Goal: Information Seeking & Learning: Learn about a topic

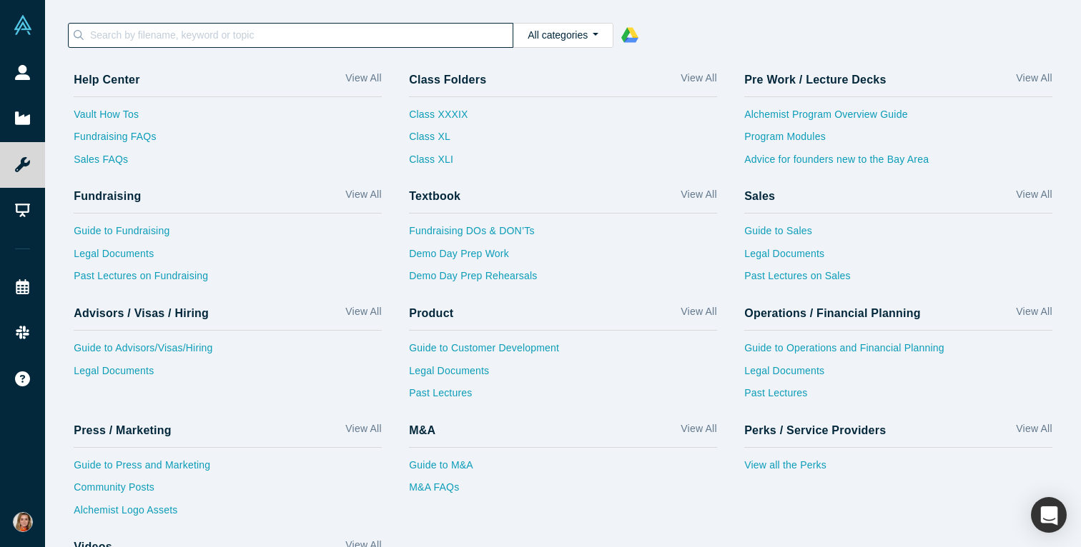
click at [184, 33] on input at bounding box center [301, 35] width 424 height 19
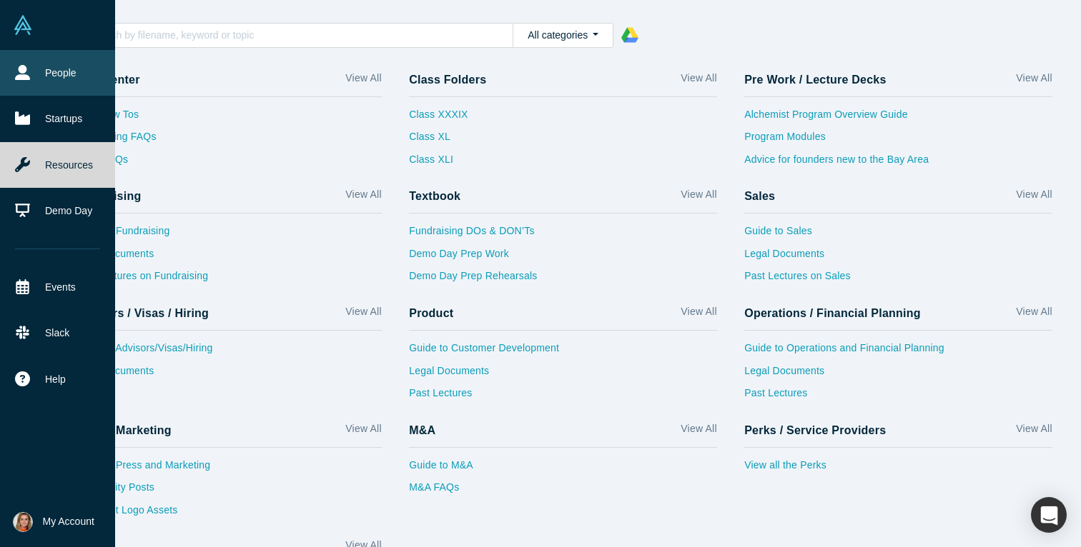
click at [25, 69] on icon at bounding box center [22, 72] width 15 height 15
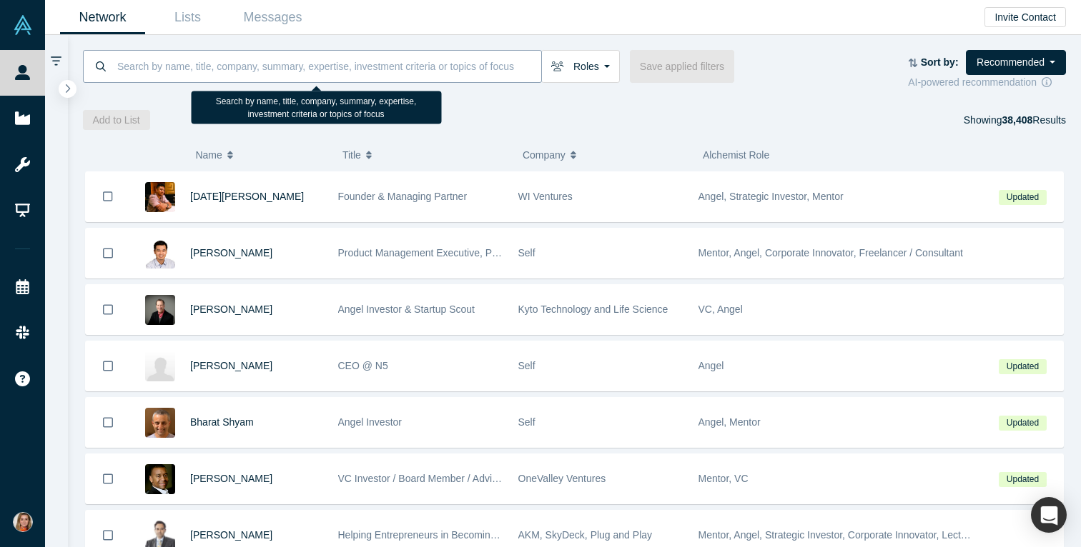
click at [269, 69] on input at bounding box center [328, 66] width 425 height 34
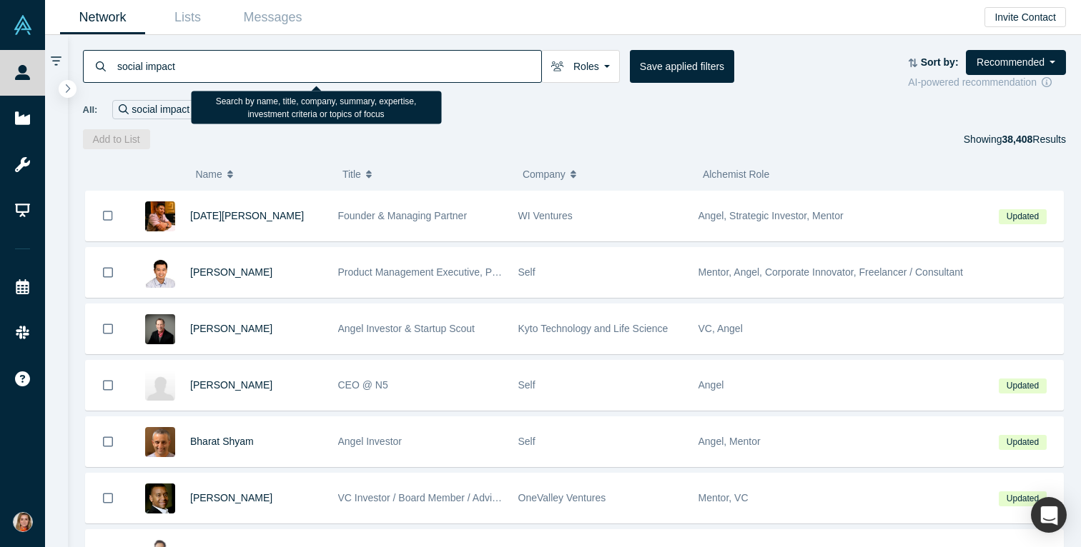
type input "social impact"
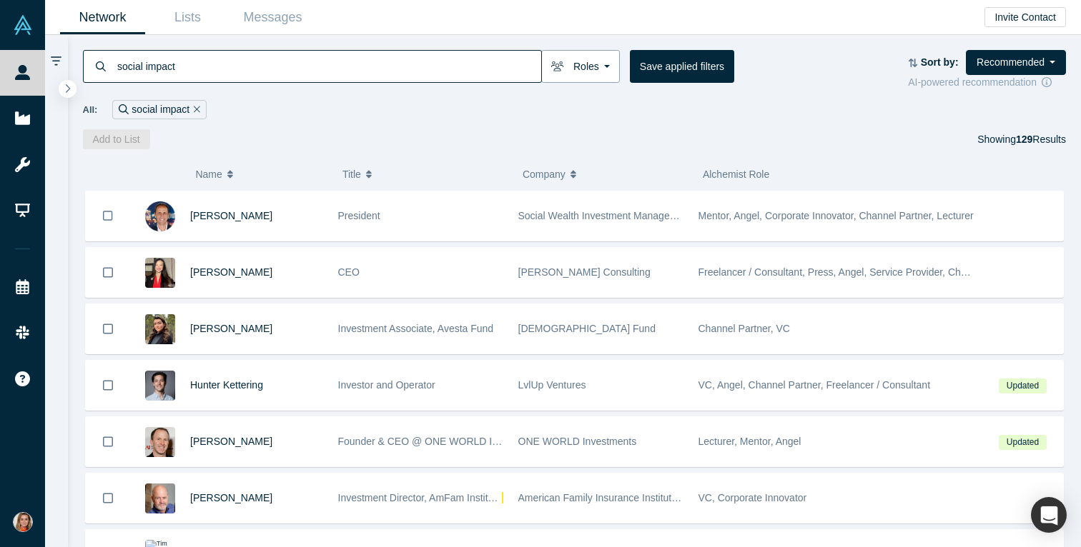
click at [596, 71] on button "Roles" at bounding box center [580, 66] width 79 height 33
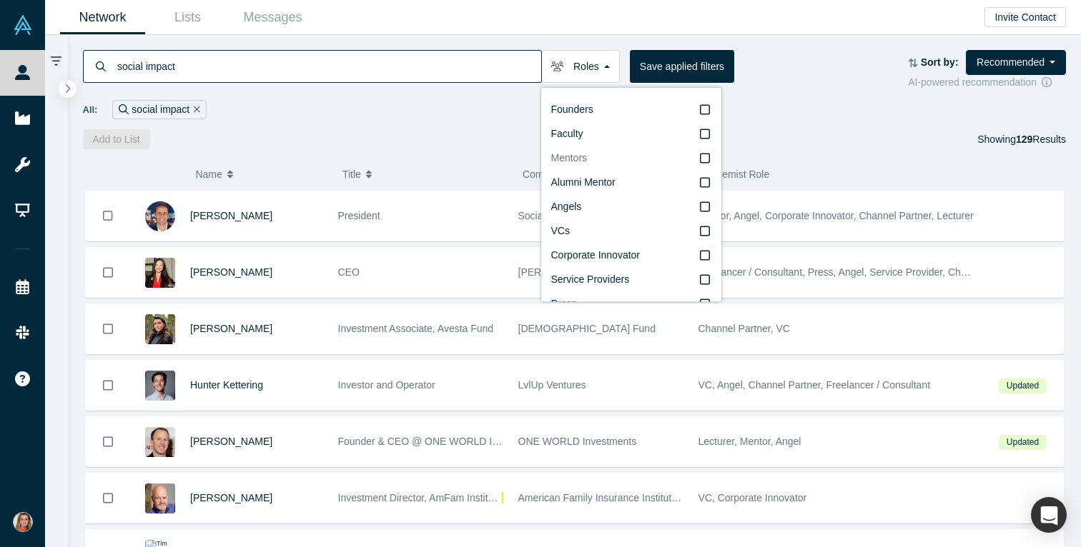
click at [708, 158] on icon at bounding box center [705, 157] width 10 height 11
click at [0, 0] on input "Mentors" at bounding box center [0, 0] width 0 height 0
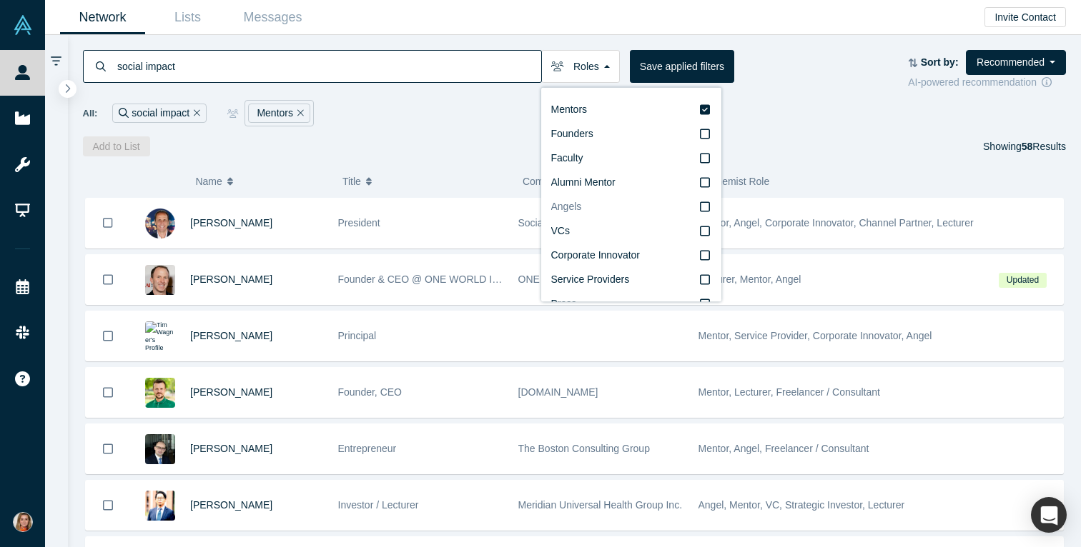
click at [702, 205] on icon at bounding box center [705, 206] width 10 height 11
click at [0, 0] on input "Angels" at bounding box center [0, 0] width 0 height 0
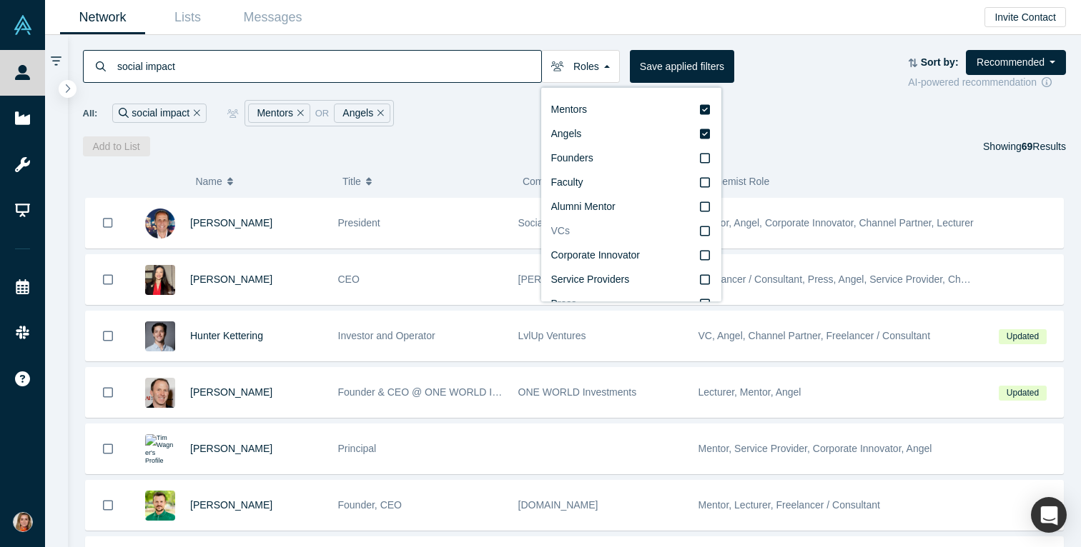
scroll to position [24, 0]
click at [706, 204] on icon at bounding box center [705, 206] width 10 height 11
click at [0, 0] on input "VCs" at bounding box center [0, 0] width 0 height 0
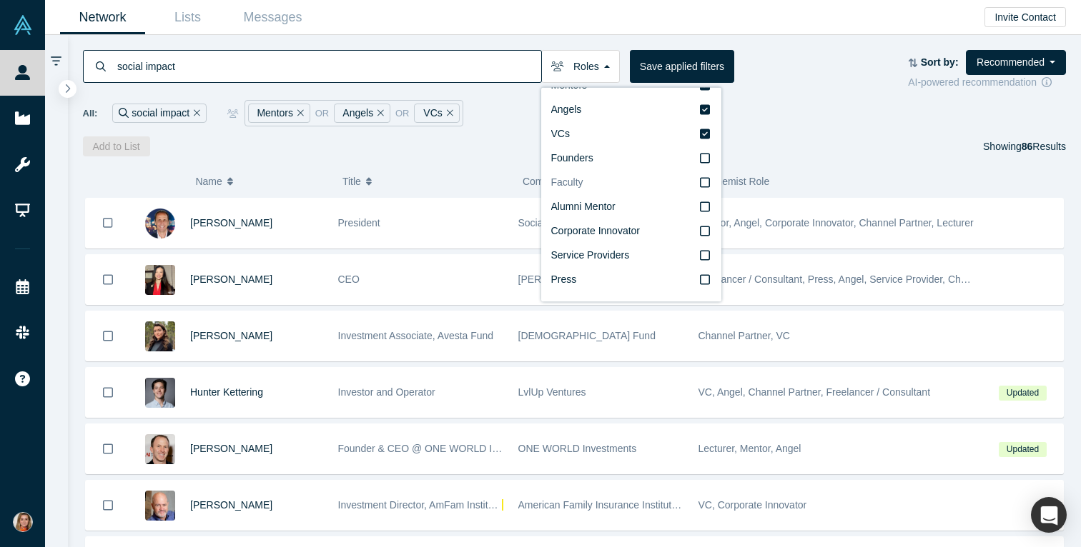
click at [705, 180] on icon at bounding box center [705, 182] width 10 height 11
click at [0, 0] on input "Faculty" at bounding box center [0, 0] width 0 height 0
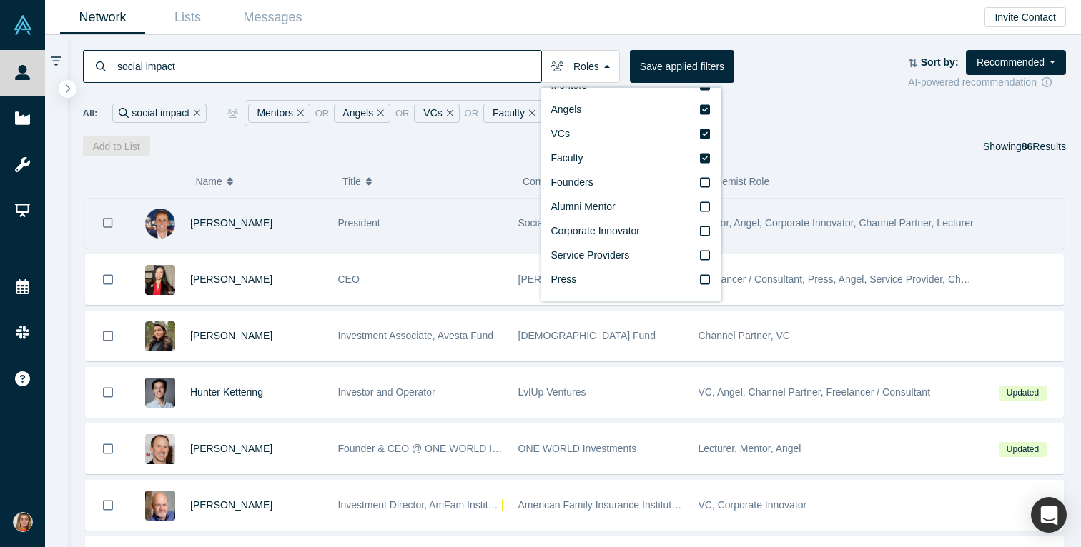
click at [472, 217] on div "President" at bounding box center [420, 223] width 165 height 49
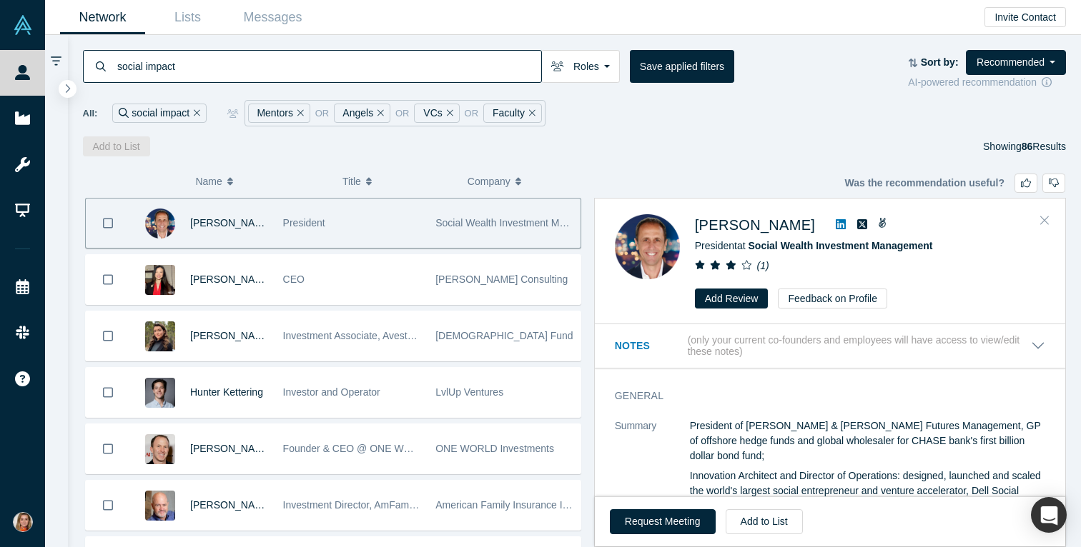
click at [1040, 215] on icon "Close" at bounding box center [1044, 220] width 9 height 13
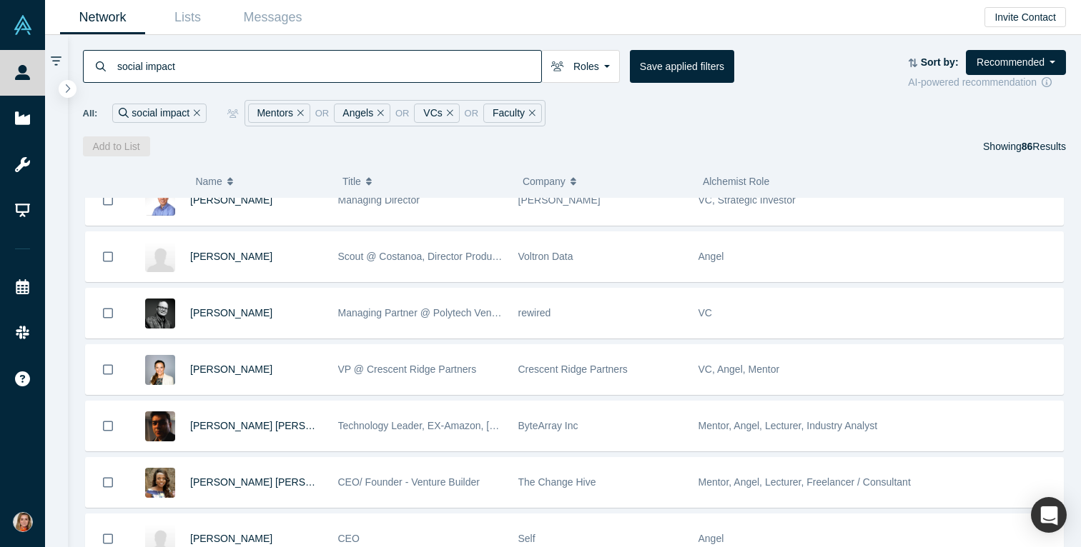
scroll to position [4540, 0]
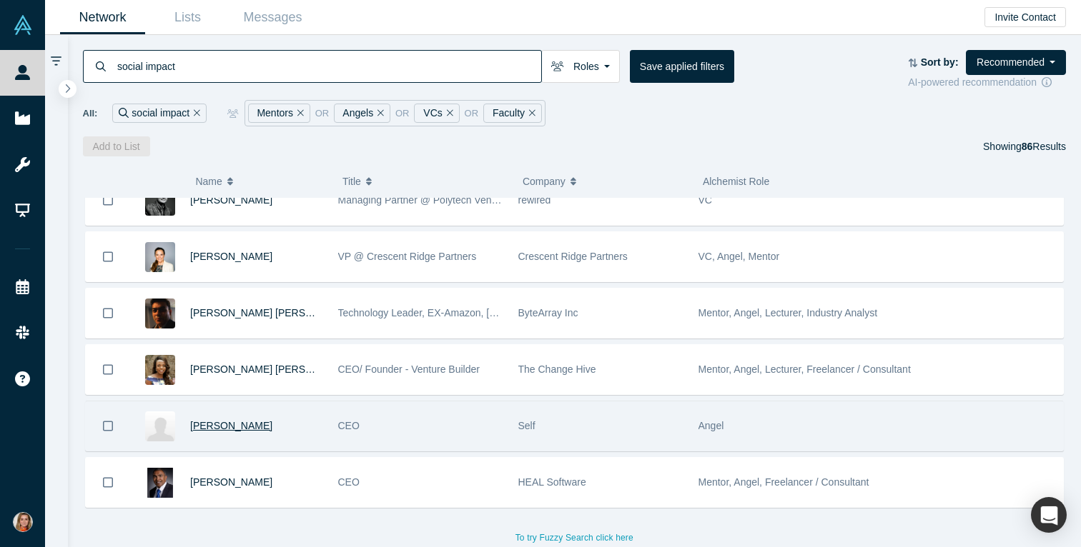
click at [237, 429] on span "[PERSON_NAME]" at bounding box center [231, 425] width 82 height 11
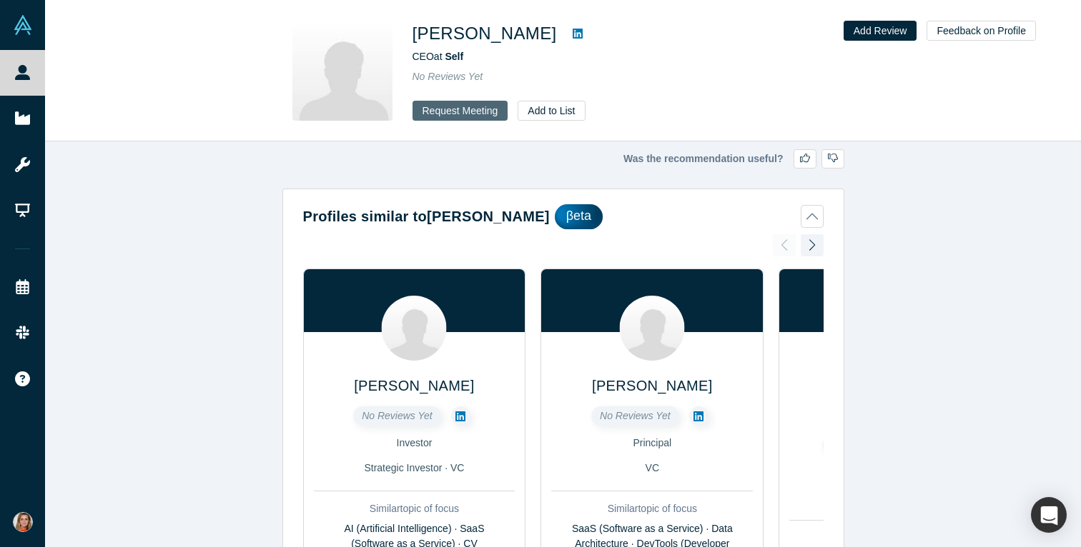
click at [444, 104] on button "Request Meeting" at bounding box center [460, 111] width 96 height 20
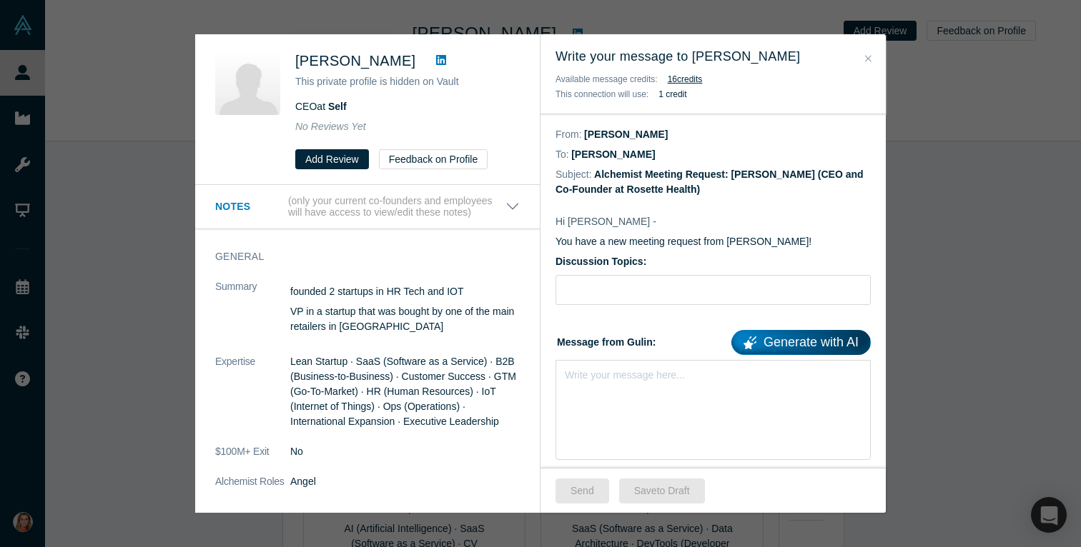
click at [868, 54] on icon "Close" at bounding box center [868, 59] width 6 height 10
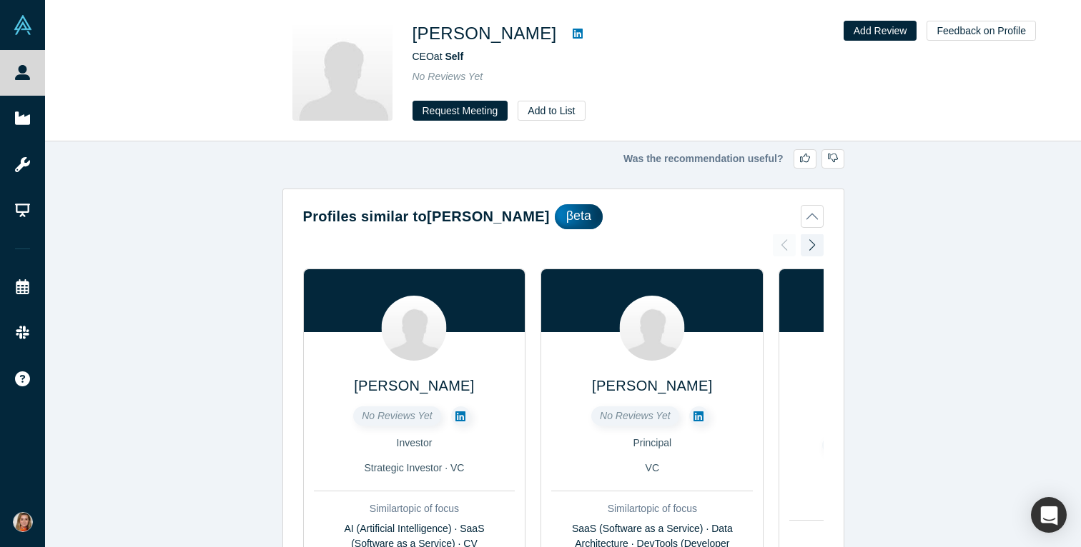
click at [481, 36] on h1 "[PERSON_NAME]" at bounding box center [484, 34] width 144 height 26
click at [567, 34] on link at bounding box center [577, 33] width 21 height 17
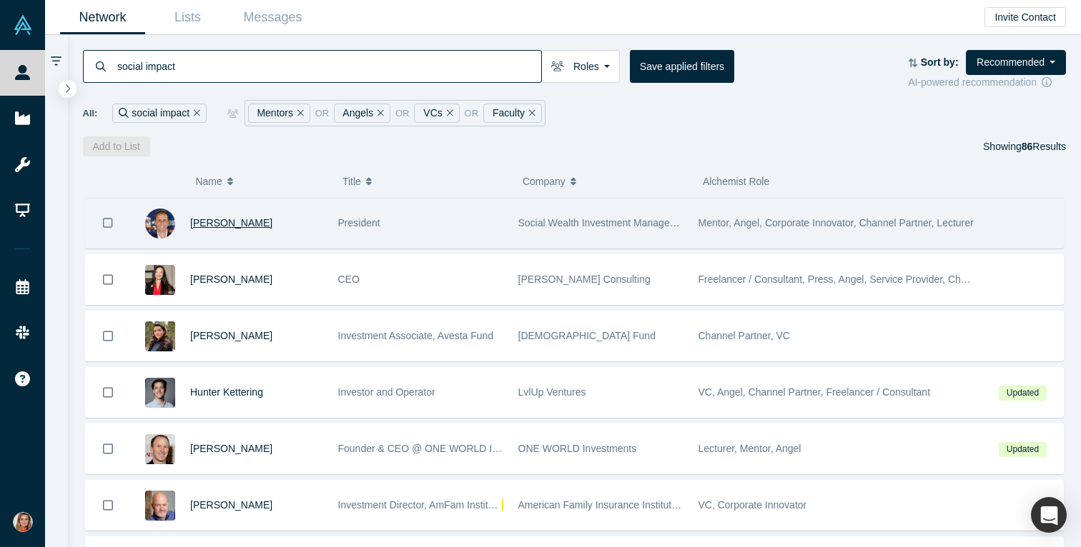
click at [202, 222] on span "[PERSON_NAME]" at bounding box center [231, 222] width 82 height 11
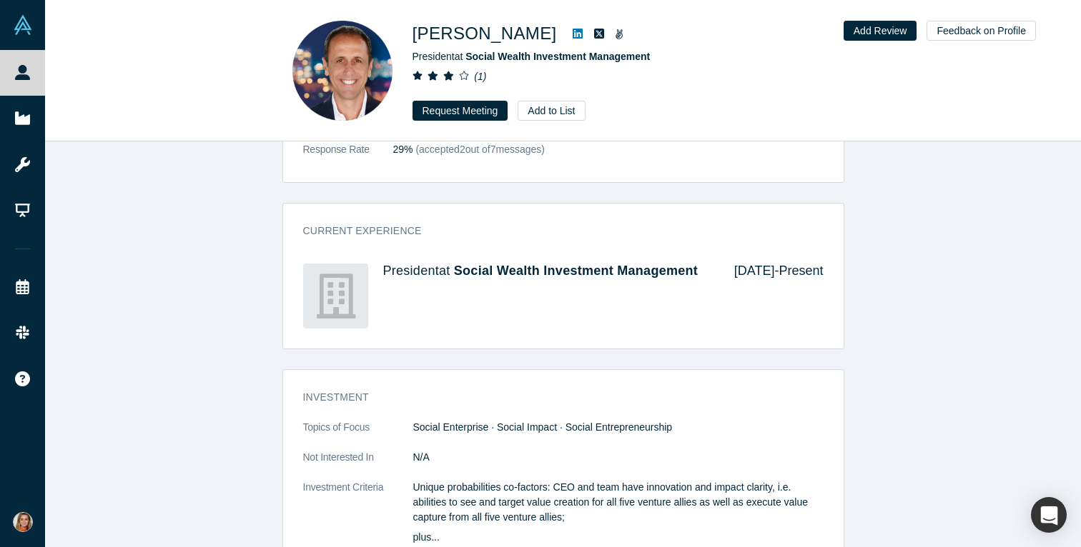
scroll to position [542, 0]
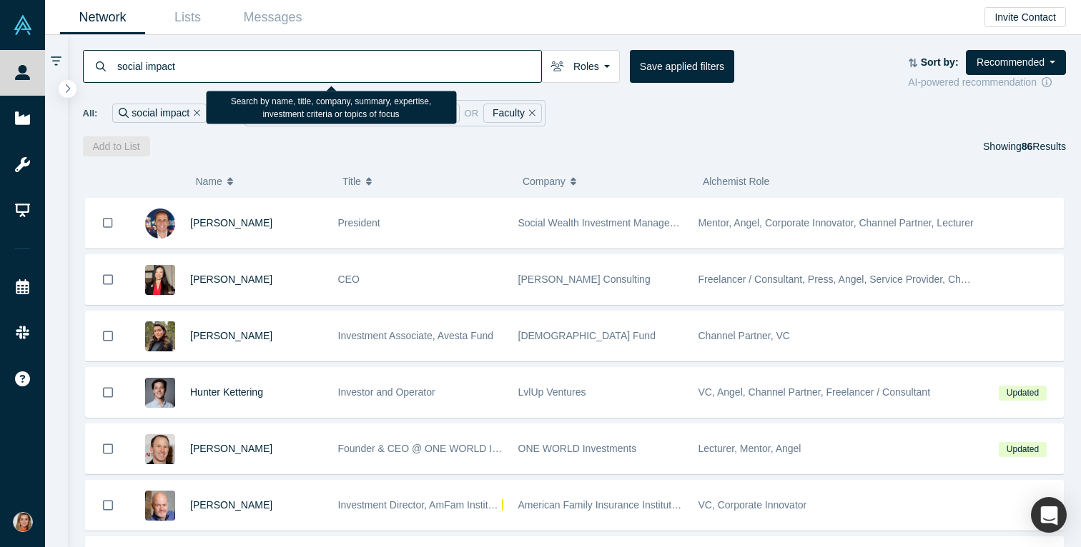
click at [234, 63] on input "social impact" at bounding box center [328, 66] width 425 height 34
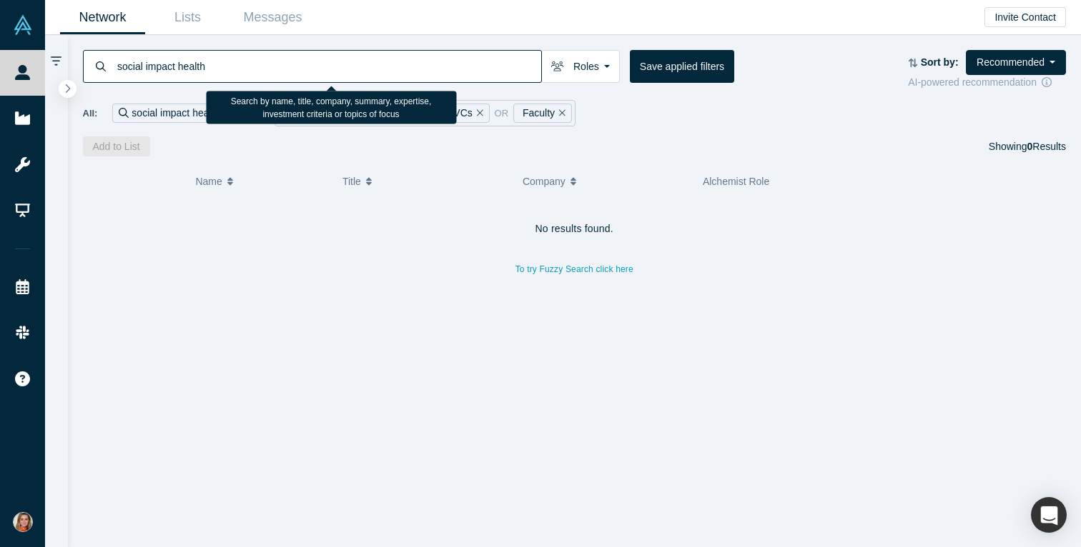
click at [212, 67] on input "social impact health" at bounding box center [328, 66] width 425 height 34
click at [231, 74] on input "social impact OR health" at bounding box center [328, 66] width 425 height 34
type input "social impact"
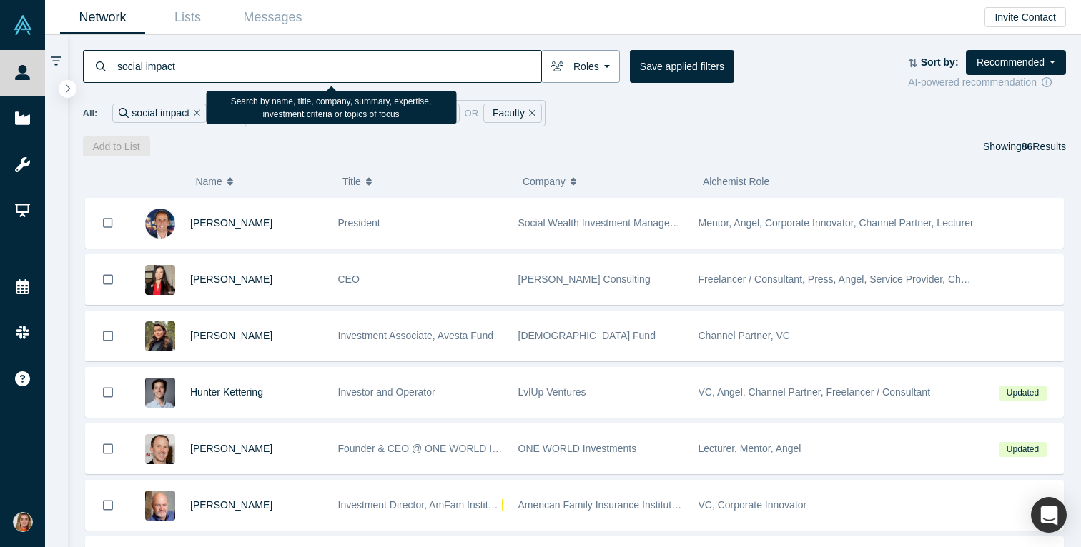
click at [607, 73] on button "Roles" at bounding box center [580, 66] width 79 height 33
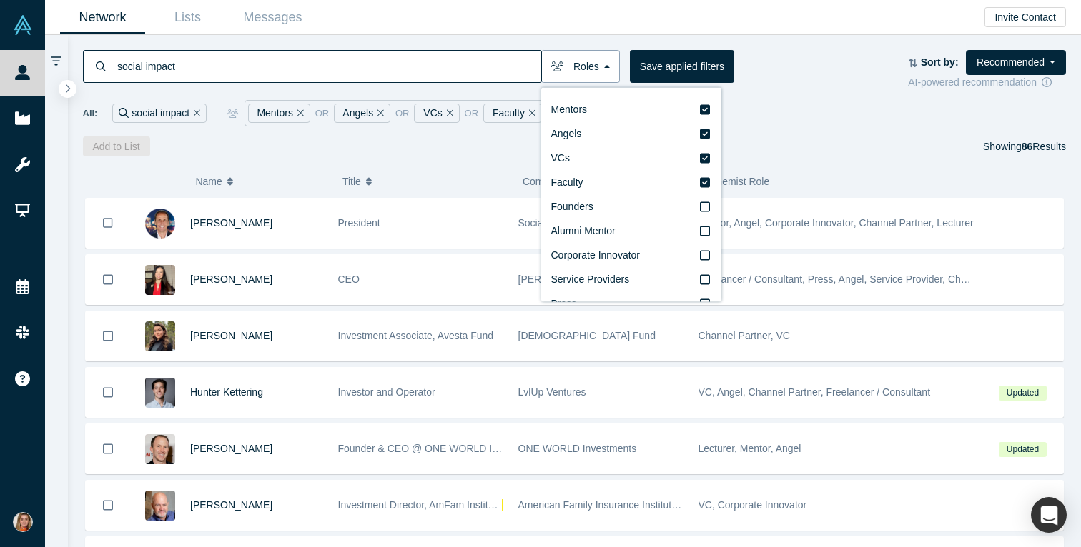
click at [607, 71] on button "Roles" at bounding box center [580, 66] width 79 height 33
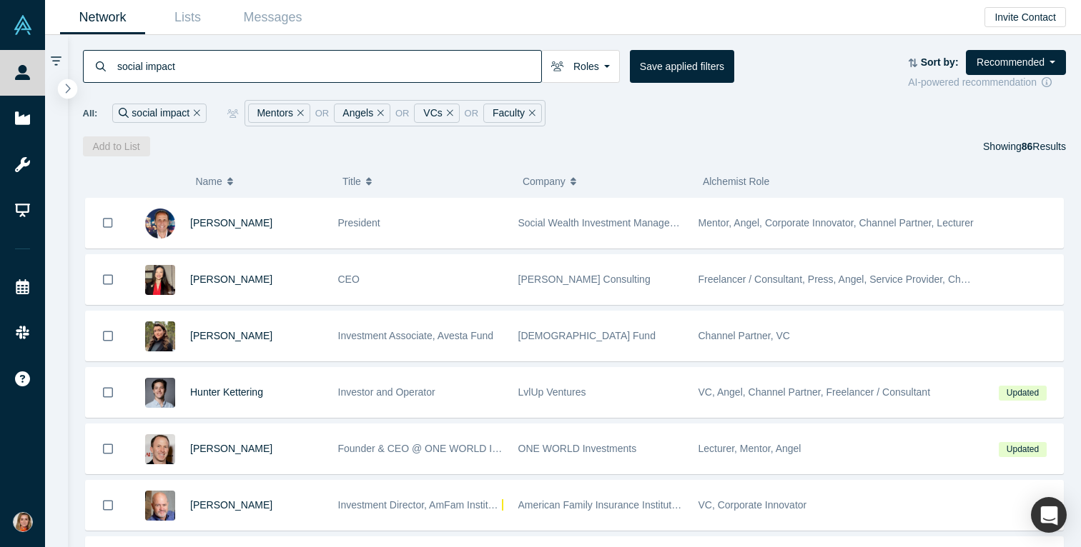
click at [67, 90] on icon "button" at bounding box center [67, 88] width 7 height 11
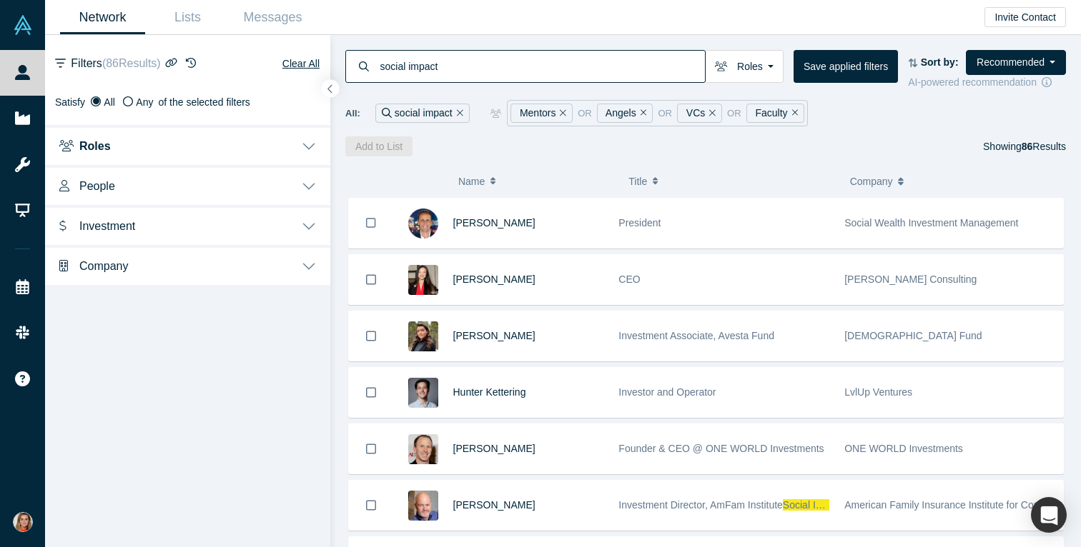
click at [302, 183] on button "People" at bounding box center [187, 185] width 285 height 40
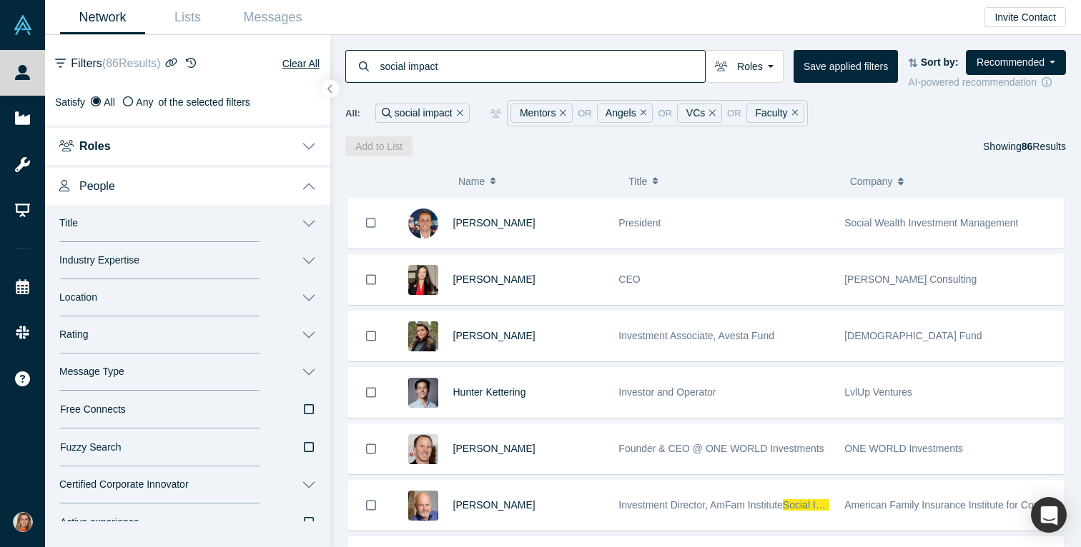
click at [270, 139] on button "Roles" at bounding box center [187, 145] width 285 height 40
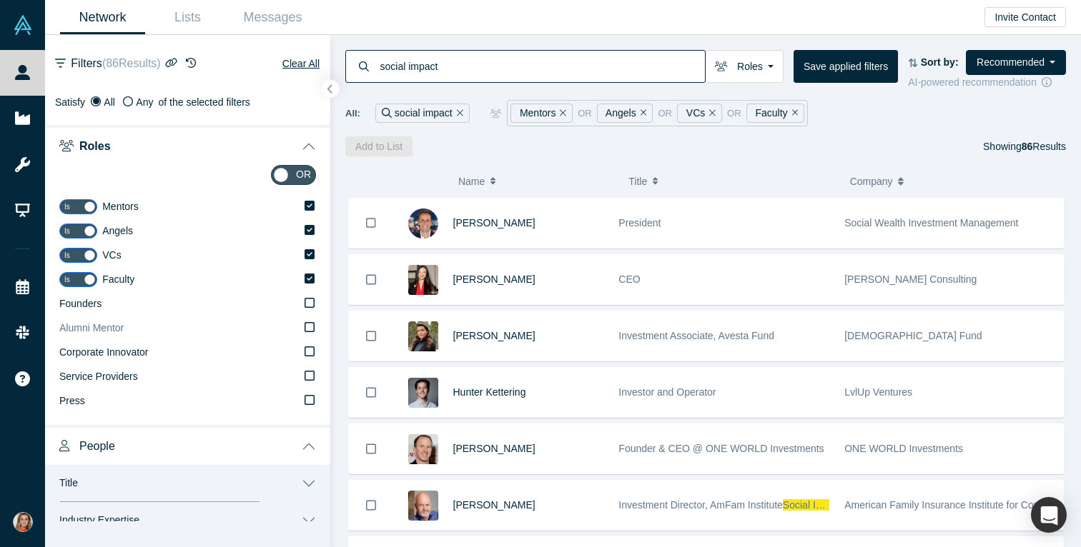
click at [309, 327] on icon at bounding box center [309, 327] width 10 height 11
click at [0, 0] on input "Alumni Mentor" at bounding box center [0, 0] width 0 height 0
click at [335, 85] on button "button" at bounding box center [330, 88] width 19 height 19
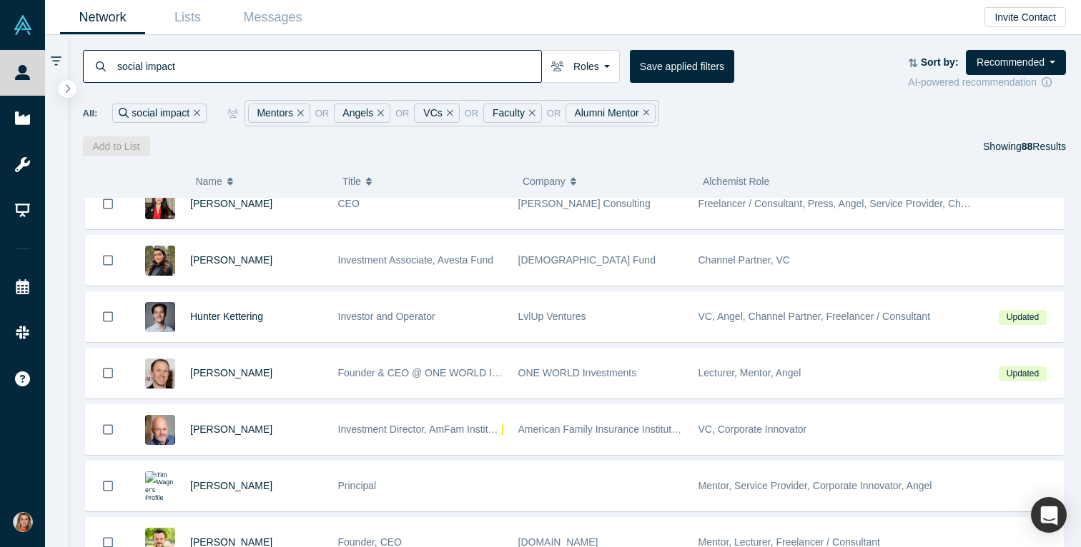
scroll to position [85, 0]
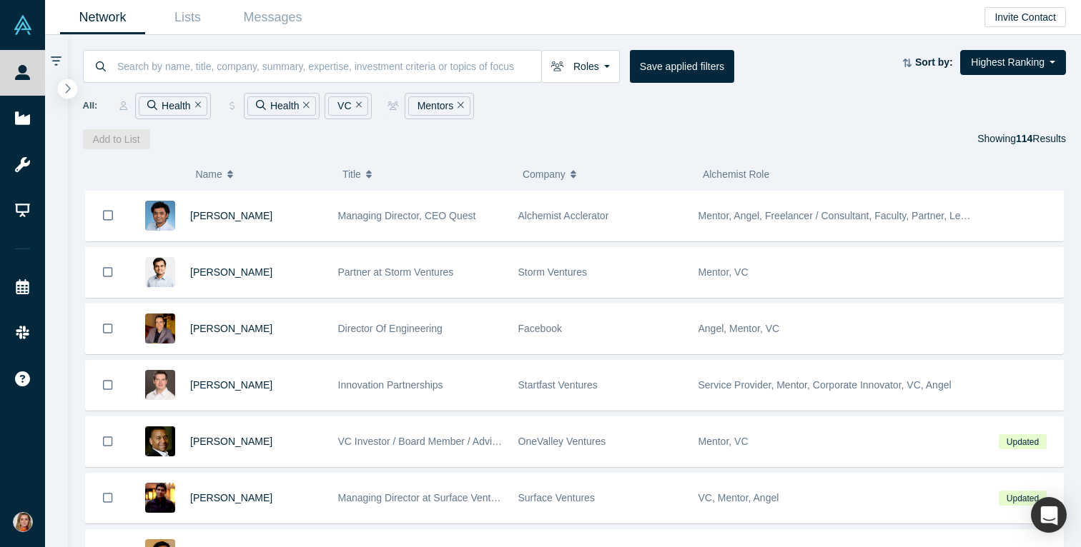
click at [74, 92] on button "button" at bounding box center [67, 88] width 19 height 19
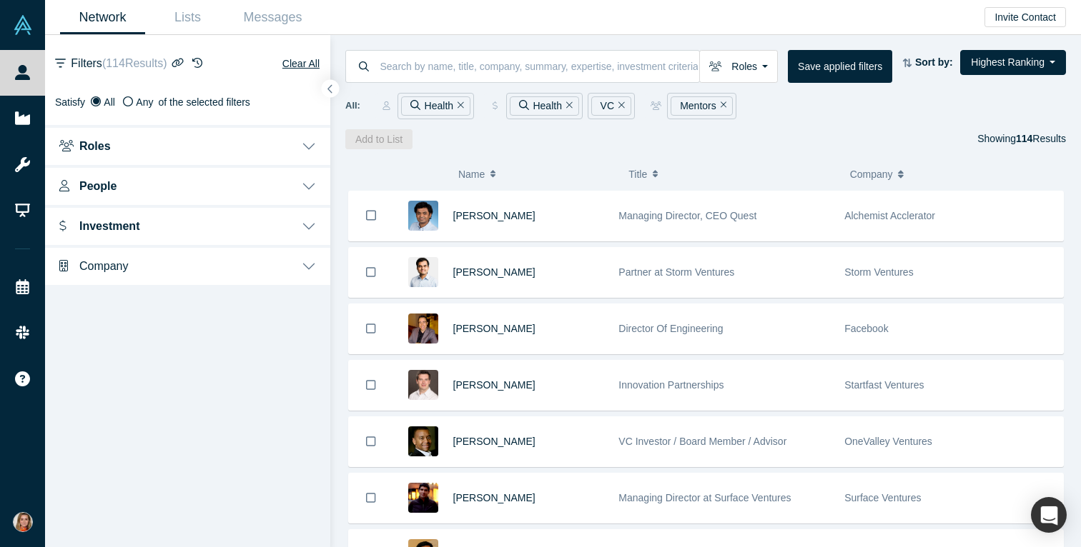
click at [147, 141] on button "Roles" at bounding box center [187, 145] width 285 height 40
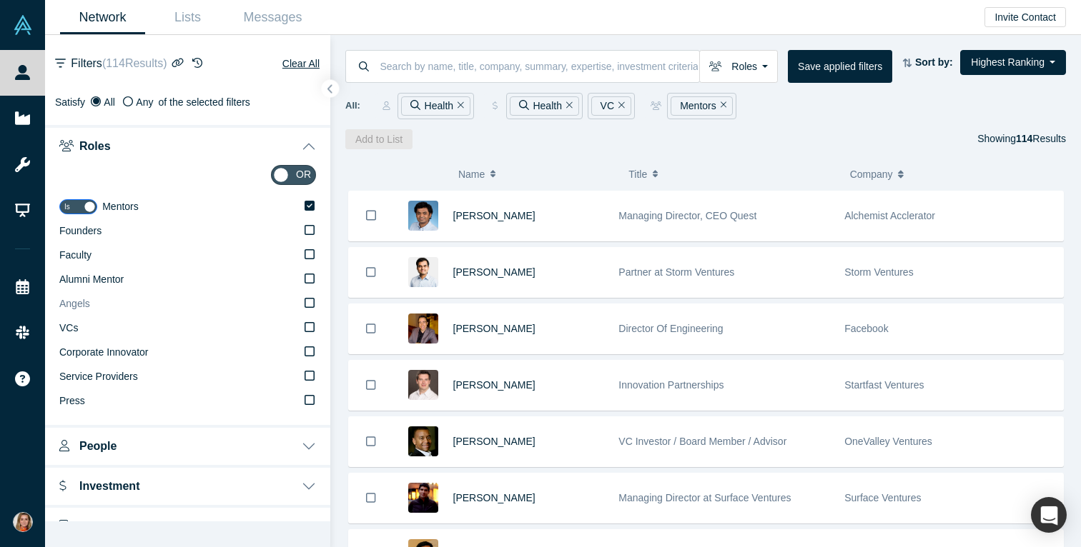
click at [304, 299] on icon at bounding box center [309, 303] width 10 height 10
click at [0, 0] on input "Angels" at bounding box center [0, 0] width 0 height 0
click at [306, 226] on icon at bounding box center [309, 230] width 10 height 10
click at [0, 0] on input "Angels" at bounding box center [0, 0] width 0 height 0
click at [335, 85] on button "button" at bounding box center [330, 88] width 19 height 19
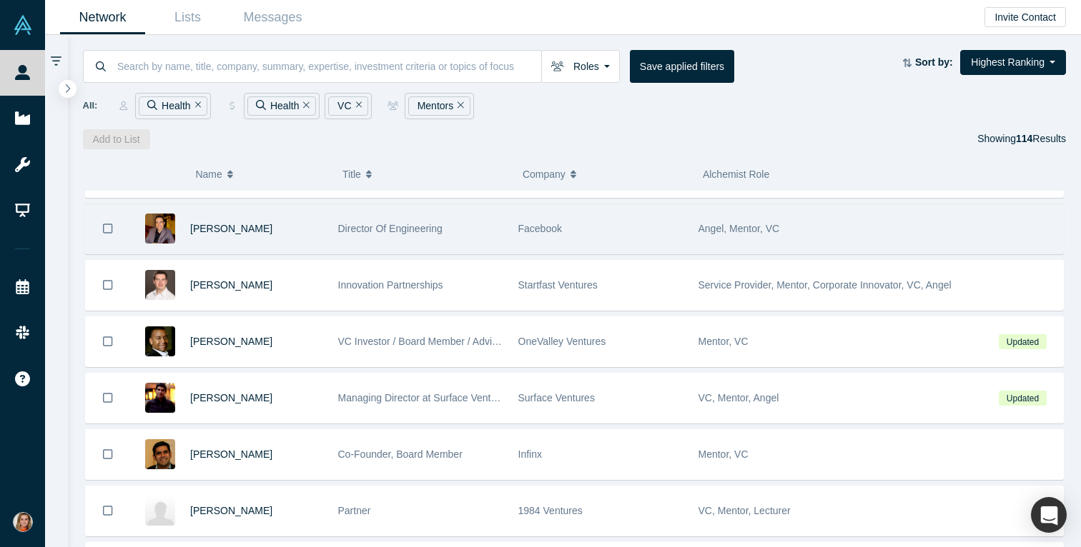
scroll to position [106, 0]
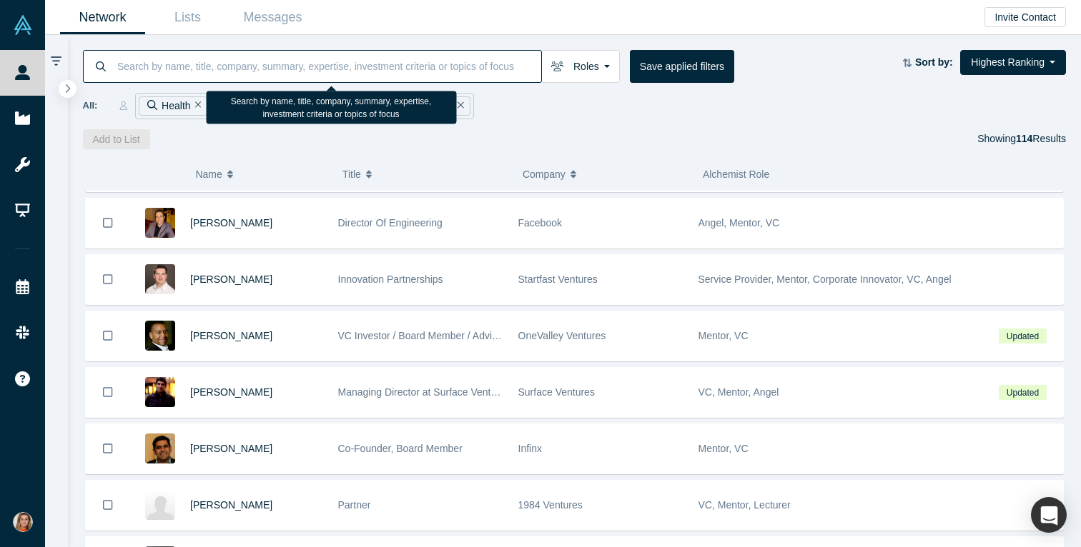
click at [293, 74] on input at bounding box center [328, 66] width 425 height 34
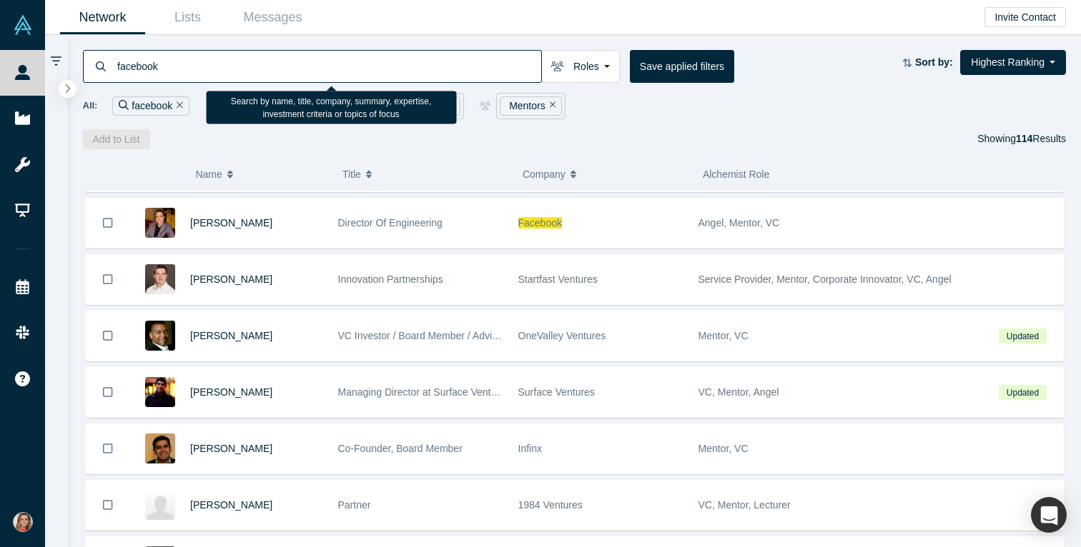
type input "facebook"
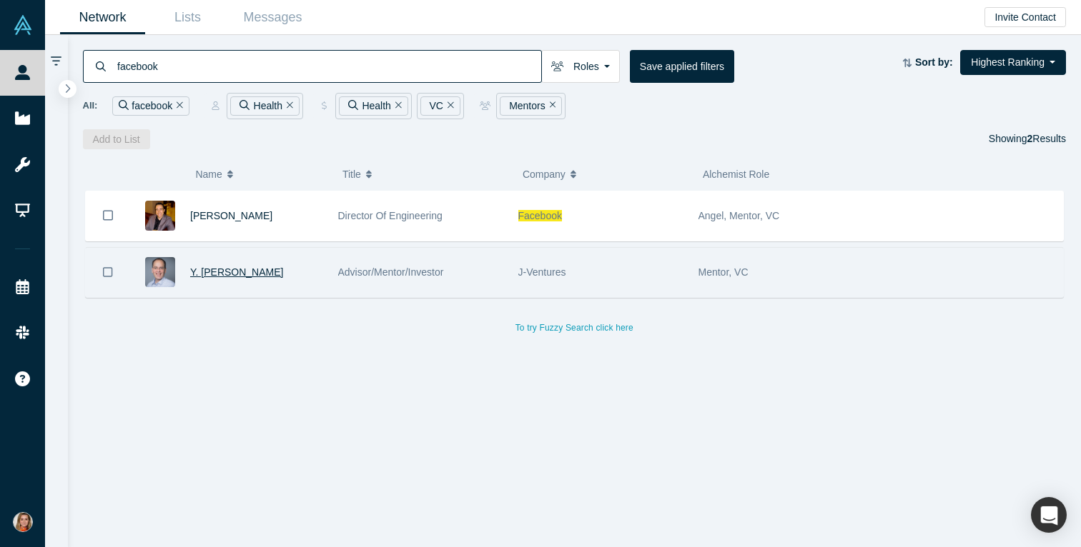
click at [258, 273] on span "Y. Dan Rubinstein" at bounding box center [236, 272] width 93 height 11
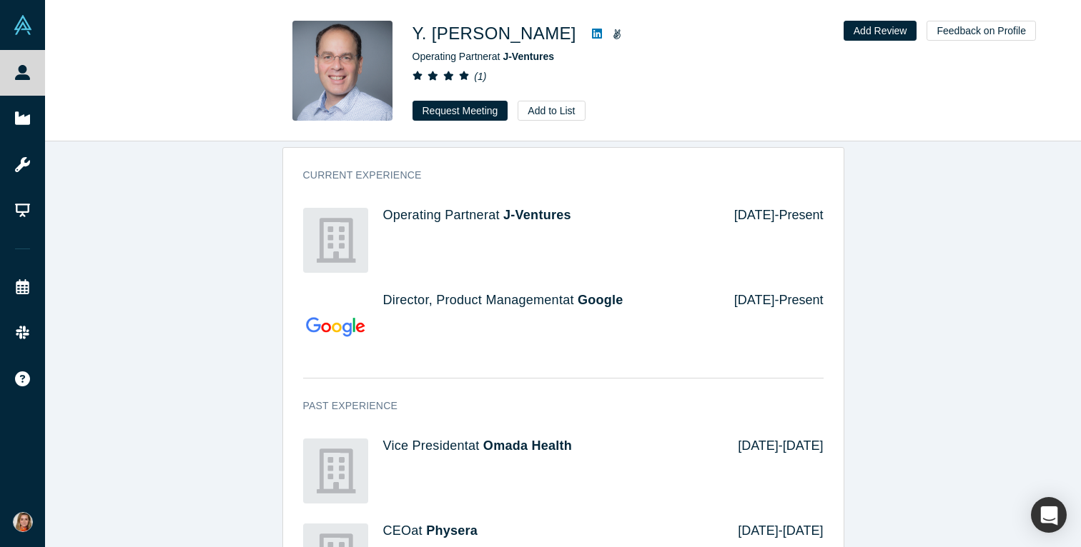
scroll to position [952, 0]
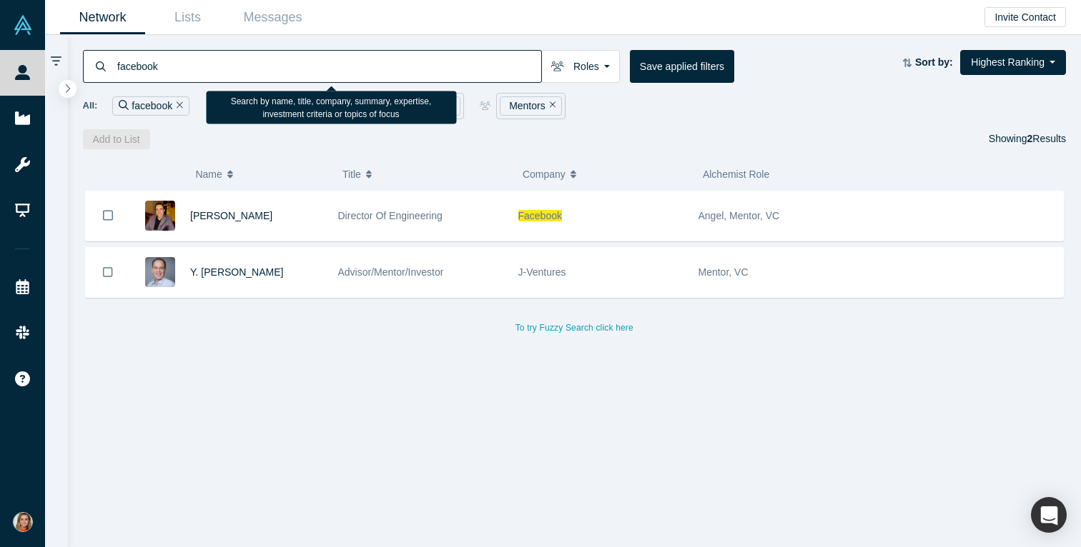
click at [141, 71] on input "facebook" at bounding box center [328, 66] width 425 height 34
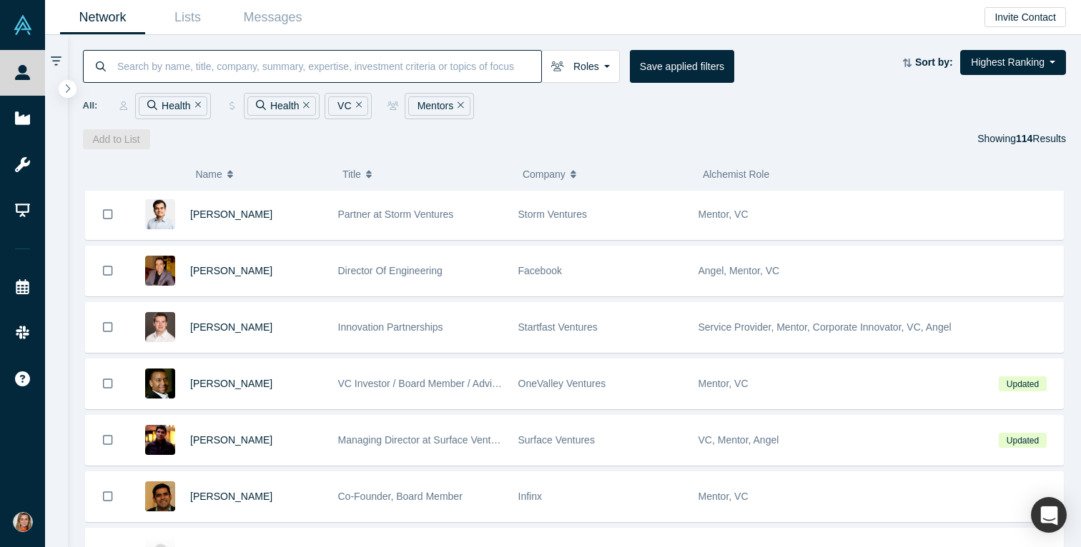
scroll to position [1, 0]
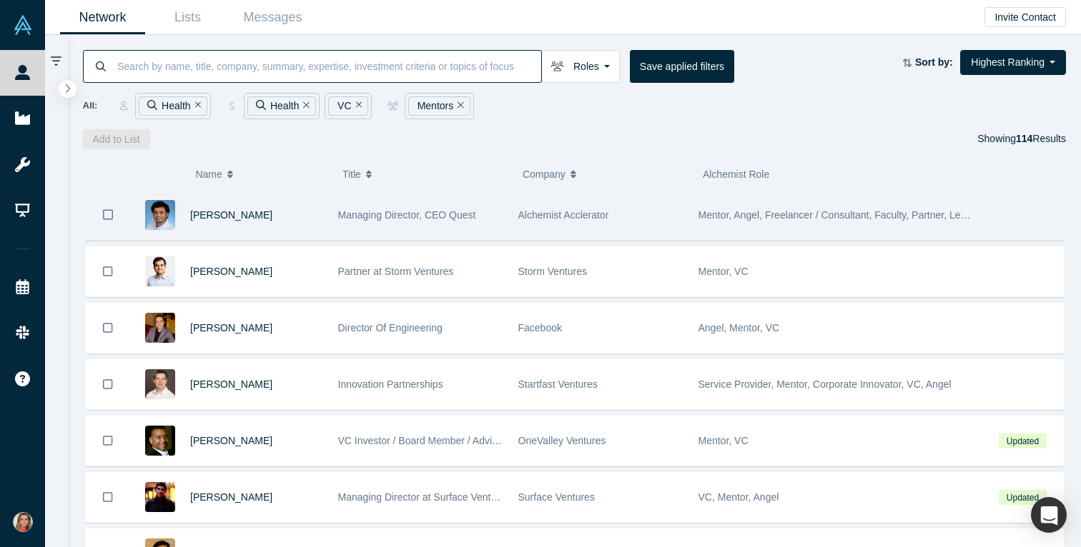
click at [108, 214] on icon "Bookmark" at bounding box center [108, 215] width 10 height 14
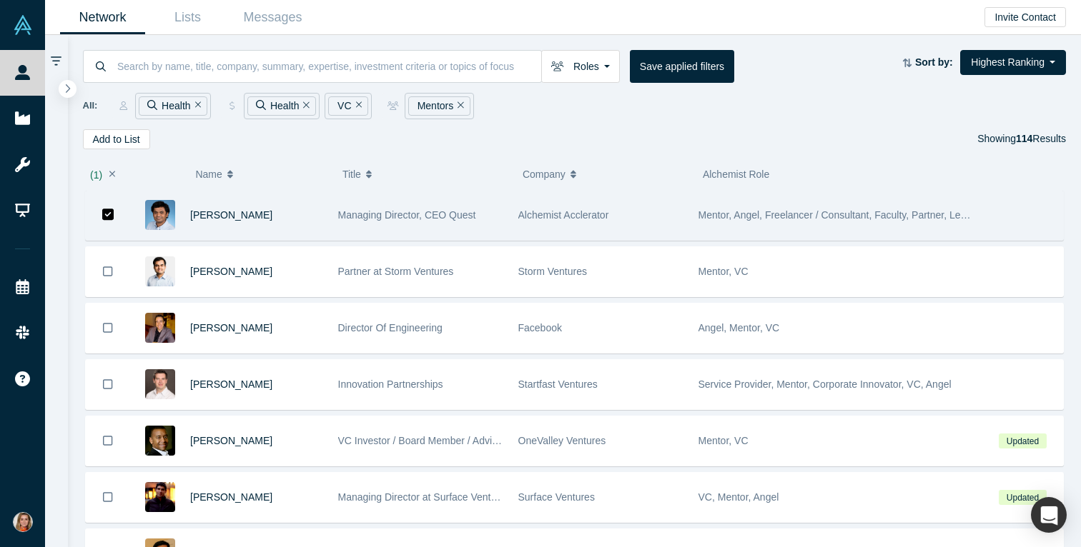
click at [109, 217] on icon "Bookmark" at bounding box center [108, 215] width 12 height 12
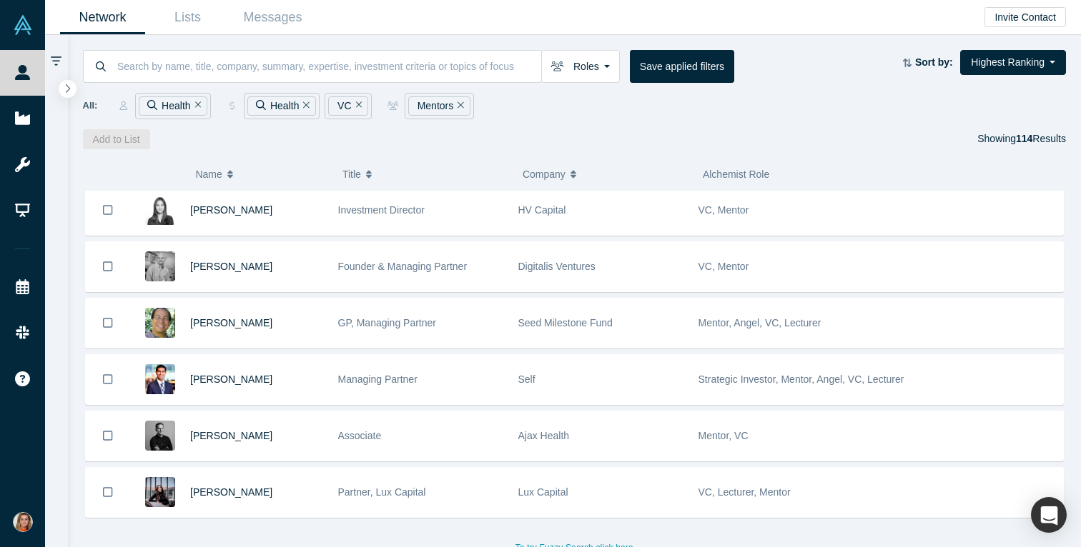
scroll to position [6113, 0]
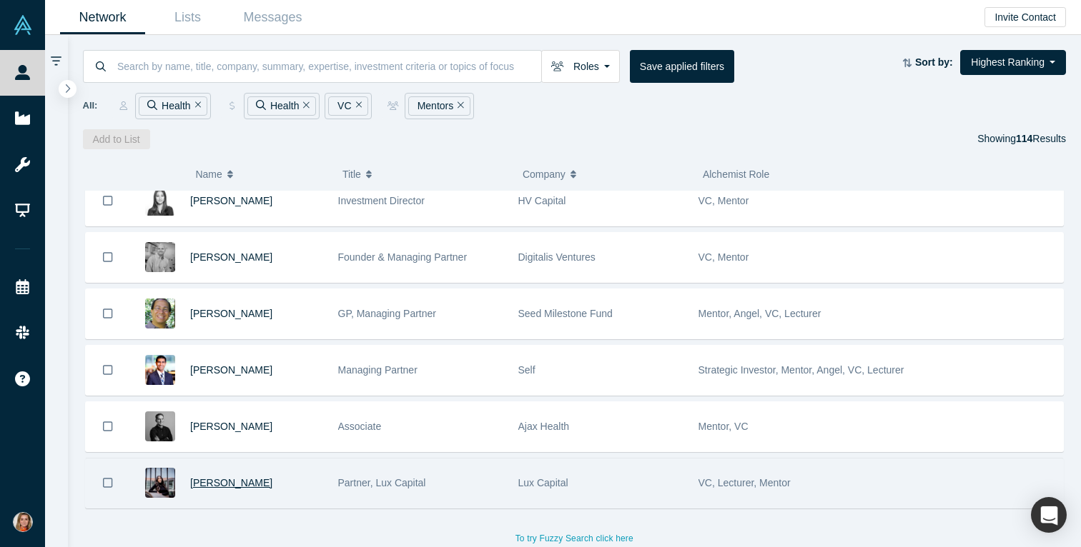
click at [236, 480] on span "Deena Shakir" at bounding box center [231, 482] width 82 height 11
